Goal: Navigation & Orientation: Find specific page/section

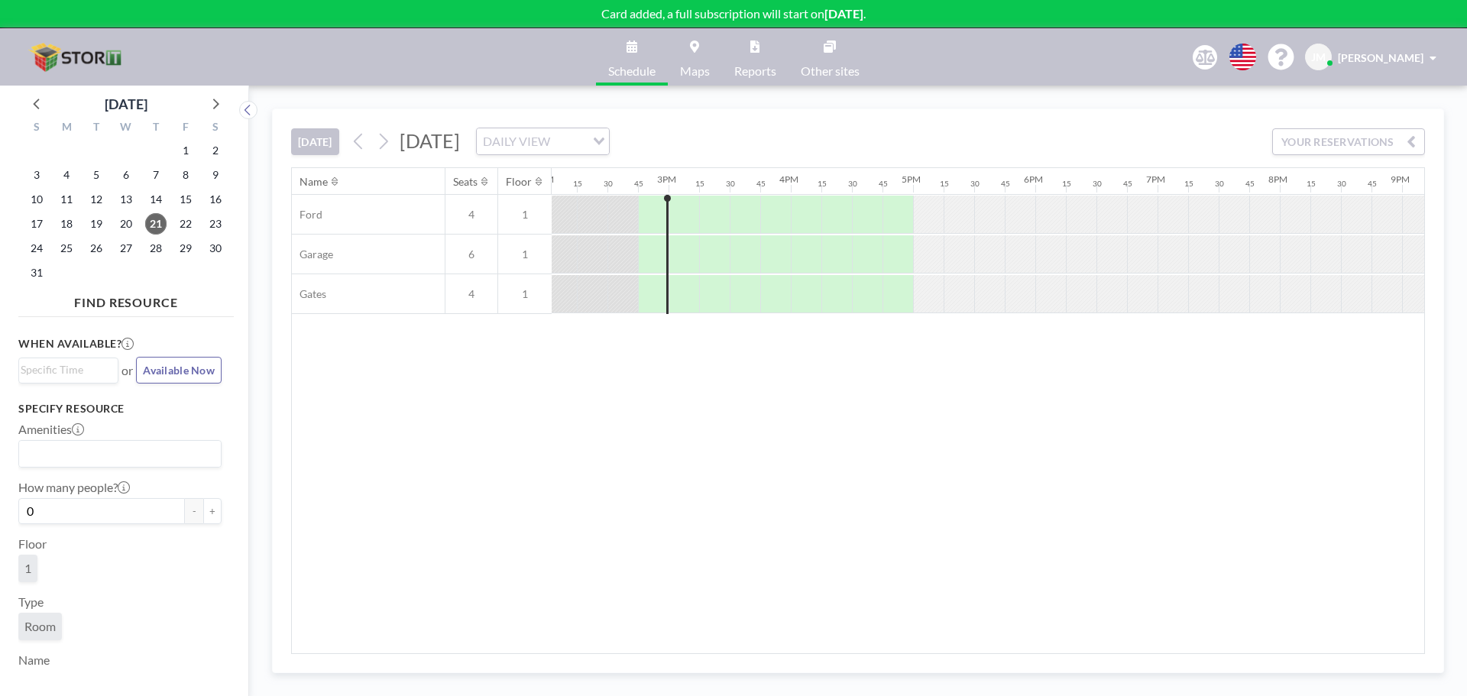
scroll to position [0, 1773]
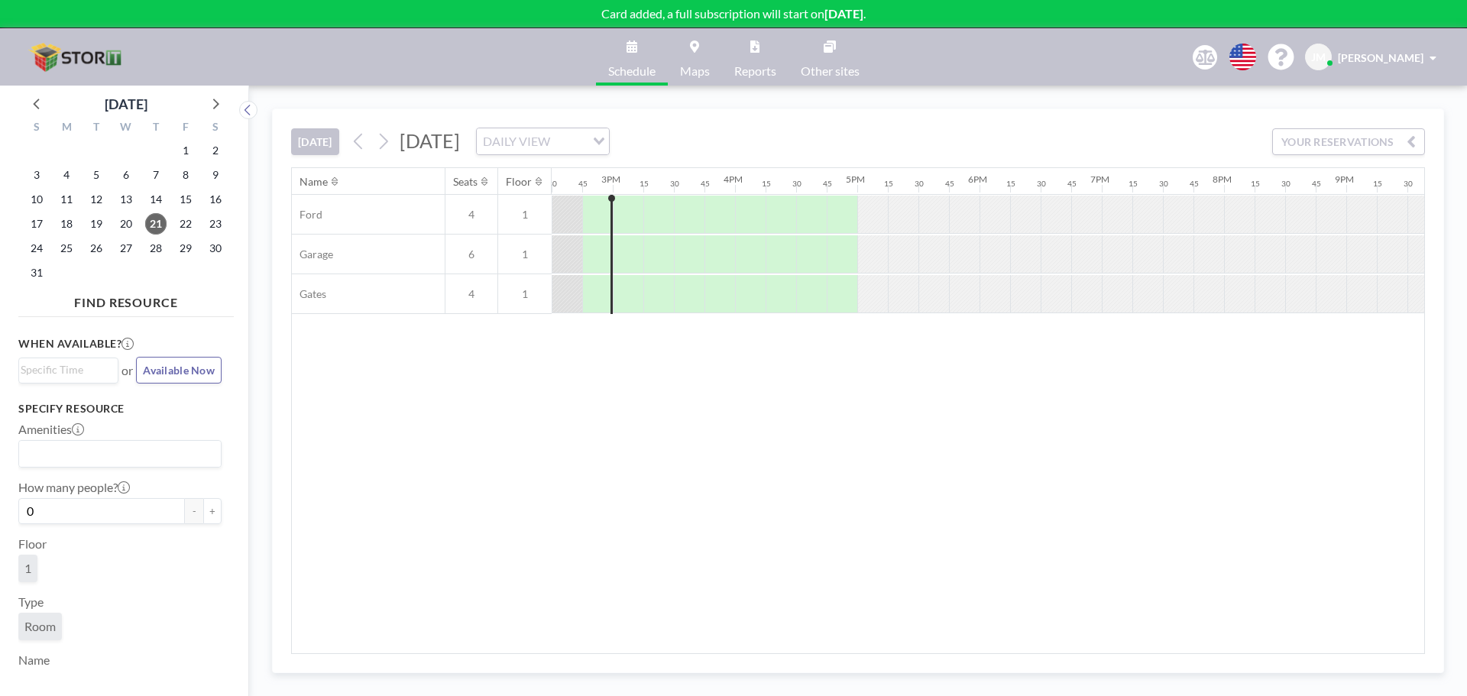
click at [746, 59] on link "Reports" at bounding box center [755, 56] width 66 height 57
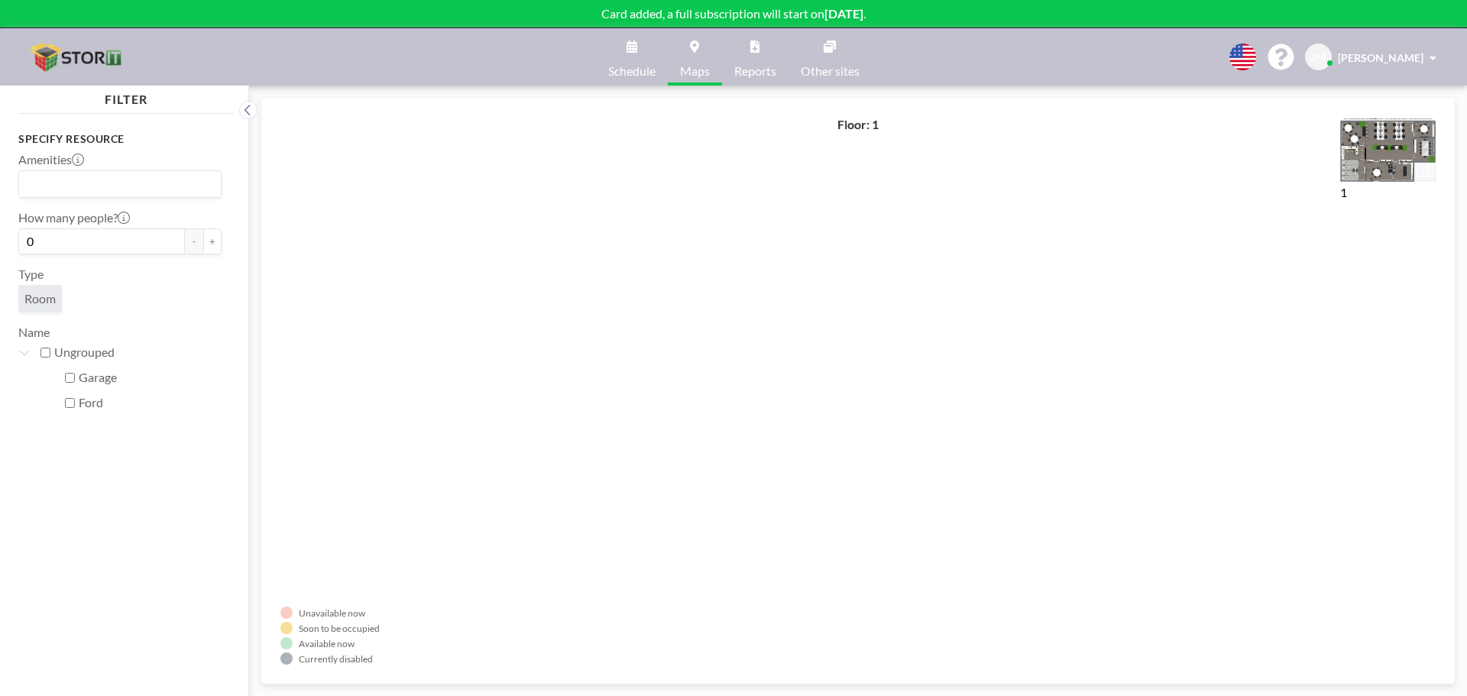
click at [630, 56] on link "Schedule" at bounding box center [632, 56] width 72 height 57
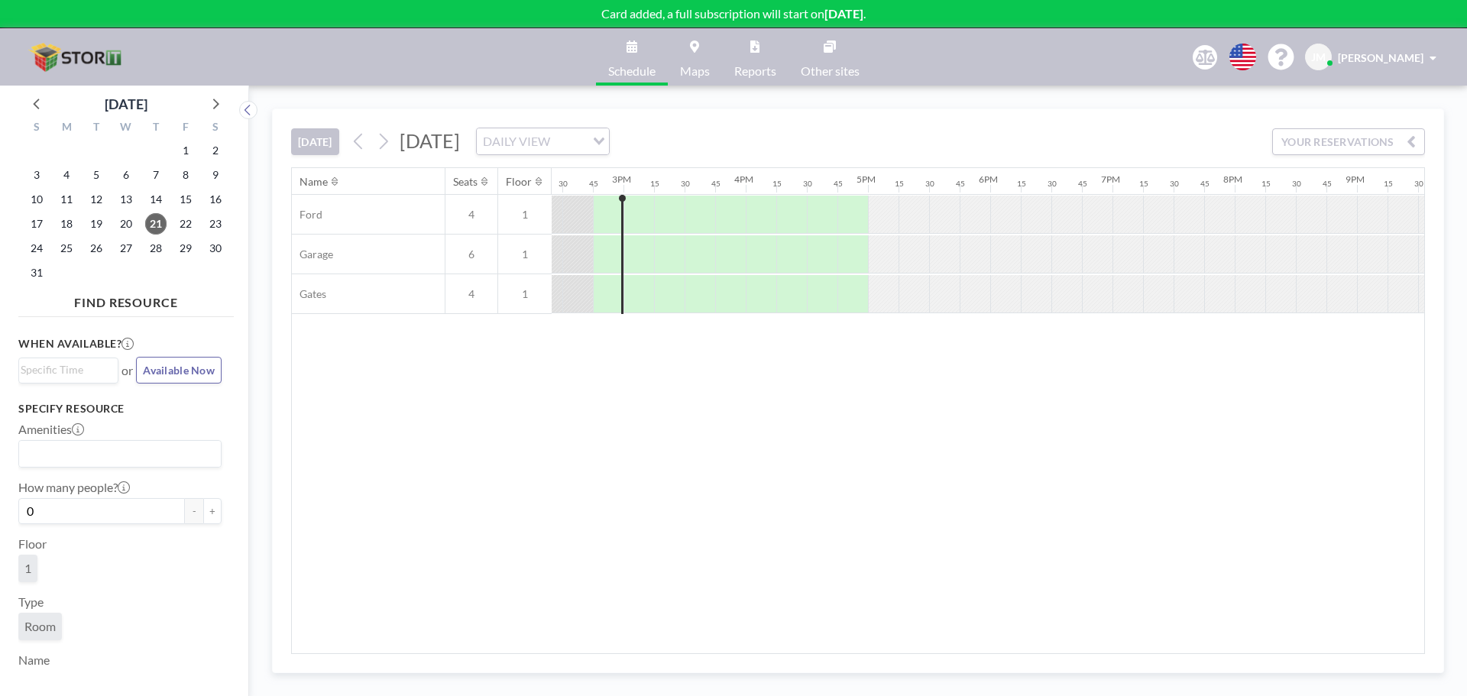
scroll to position [0, 1773]
click at [808, 53] on link "Other sites" at bounding box center [830, 56] width 83 height 57
click at [1407, 57] on span "[PERSON_NAME]" at bounding box center [1381, 57] width 86 height 13
click at [1392, 73] on span "Profile" at bounding box center [1391, 73] width 32 height 15
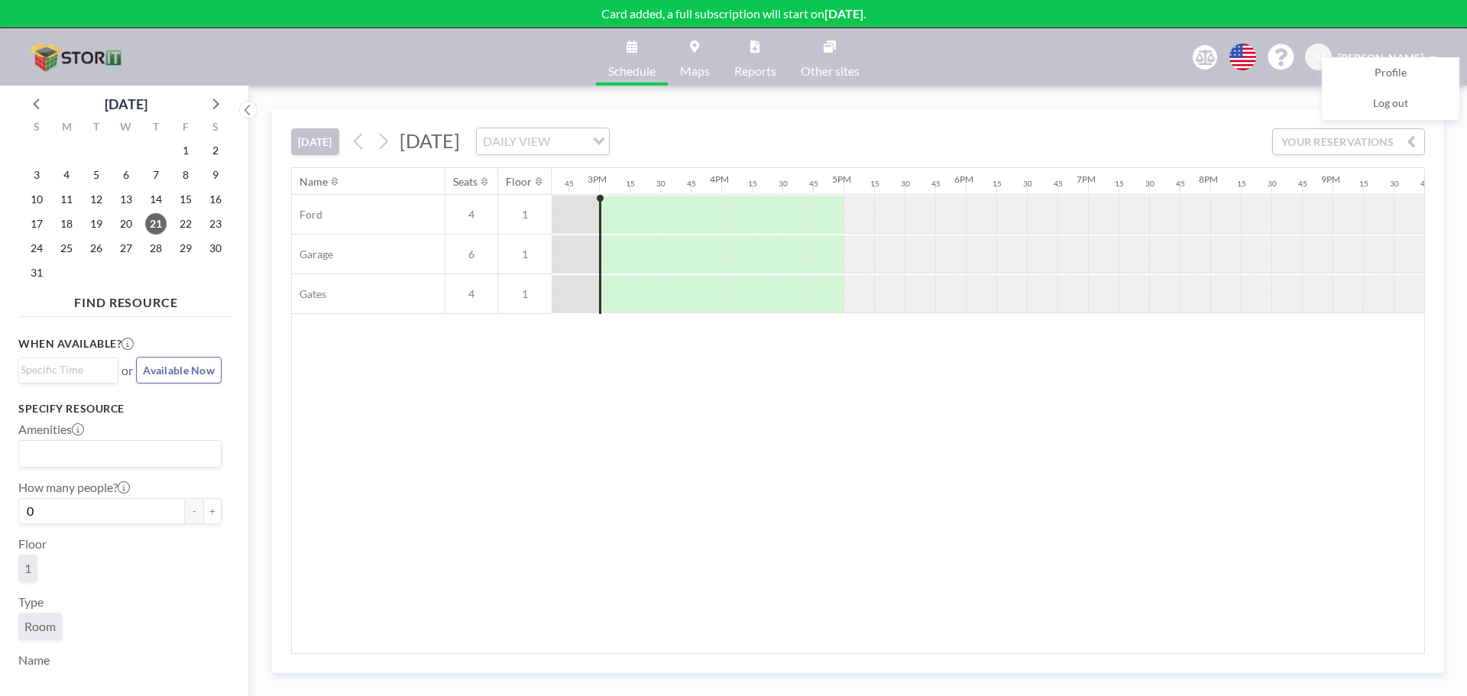
scroll to position [0, 1803]
